Goal: Find specific page/section: Find specific page/section

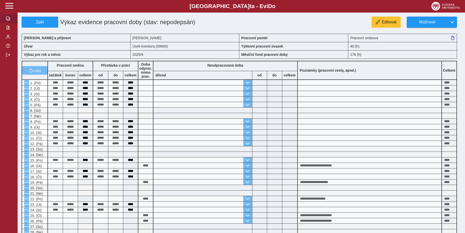
click at [7, 21] on span "button" at bounding box center [8, 19] width 4 height 4
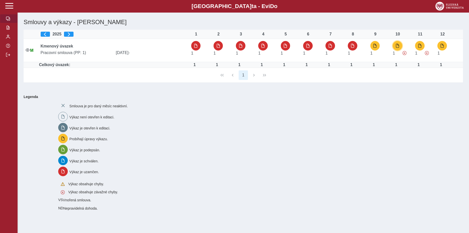
click at [398, 45] on span "button" at bounding box center [398, 46] width 4 height 4
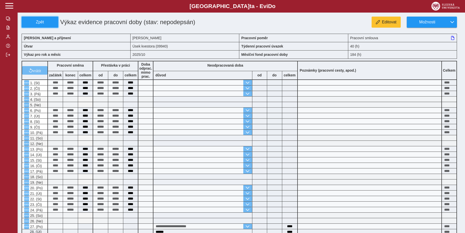
drag, startPoint x: 46, startPoint y: 20, endPoint x: 155, endPoint y: 24, distance: 108.5
click at [59, 20] on div "Zpět Výkaz evidence pracovní doby (stav: nepodepsán) Editovat Možnosti Jméno a …" at bounding box center [241, 170] width 439 height 307
click at [36, 22] on span "Zpět" at bounding box center [40, 22] width 32 height 5
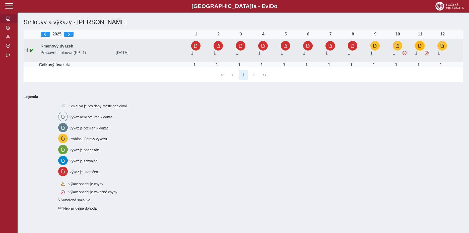
click at [419, 43] on button "button" at bounding box center [420, 46] width 10 height 10
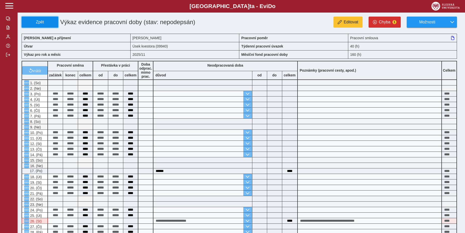
click at [49, 23] on span "Zpět" at bounding box center [40, 22] width 32 height 5
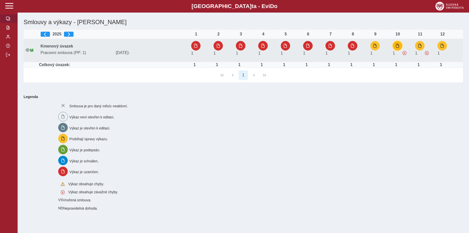
click at [397, 46] on span "button" at bounding box center [398, 46] width 4 height 4
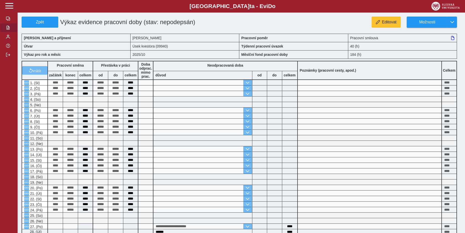
click at [9, 30] on span "button" at bounding box center [8, 28] width 4 height 4
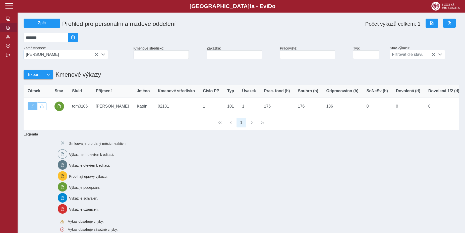
click at [97, 56] on icon at bounding box center [96, 54] width 4 height 4
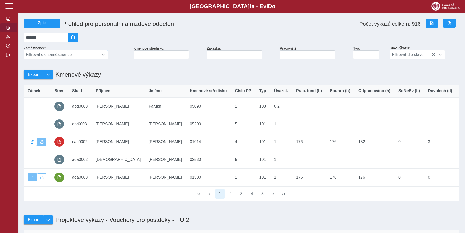
click at [96, 55] on span "Filtrovat dle zaměstnance" at bounding box center [61, 54] width 75 height 9
